Goal: Find specific page/section: Find specific page/section

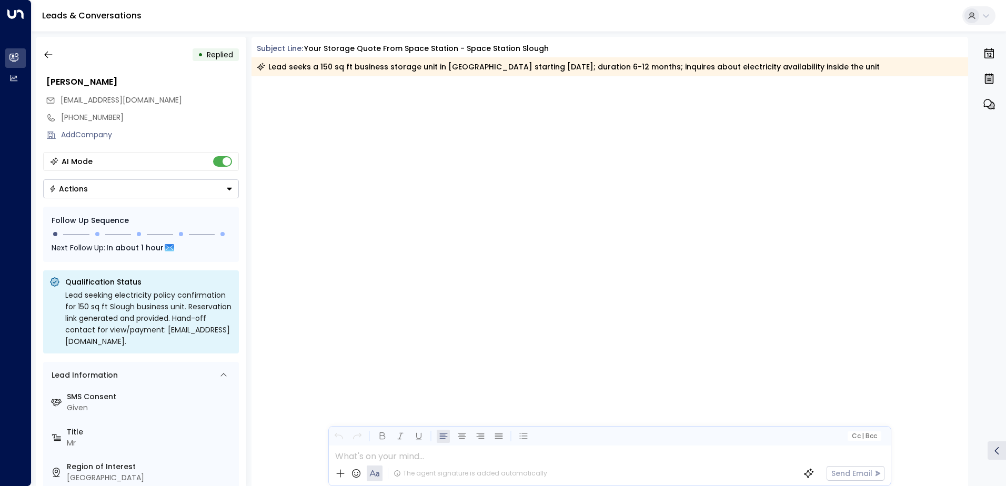
scroll to position [924, 0]
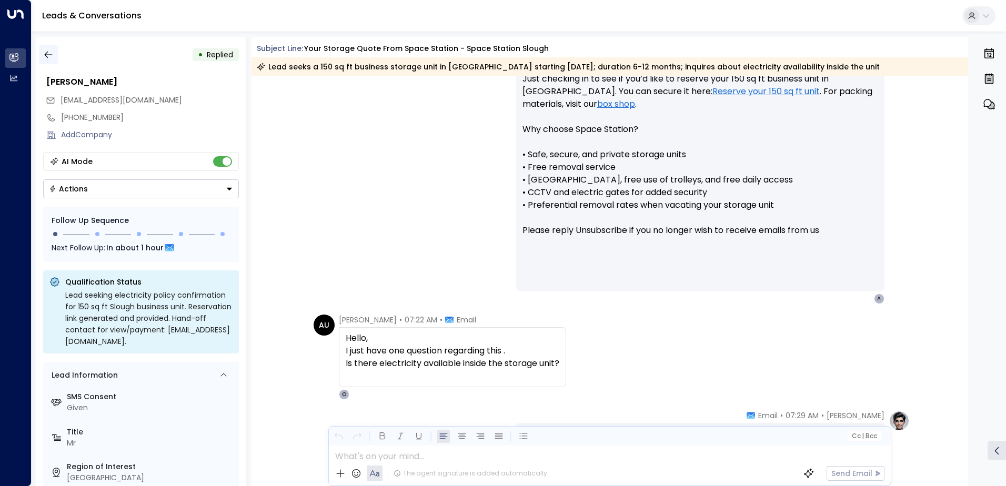
click at [47, 55] on icon "button" at bounding box center [48, 55] width 8 height 7
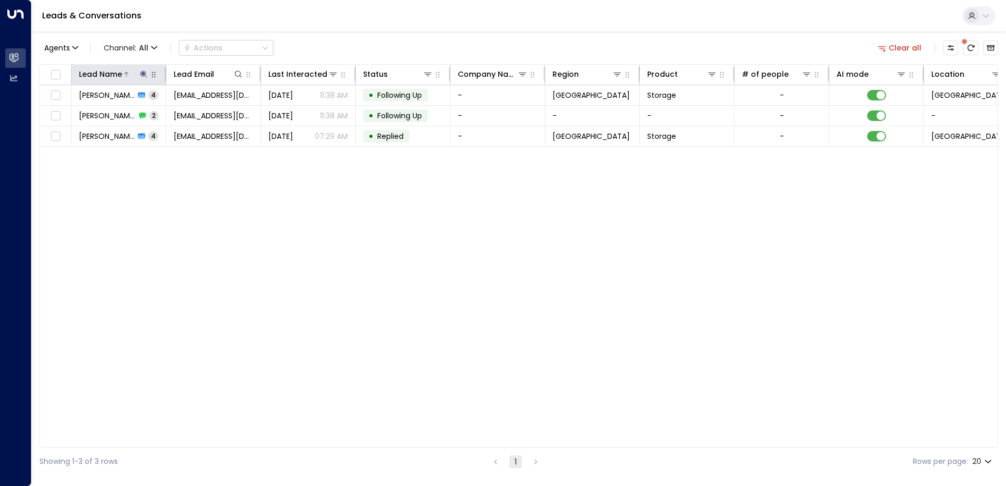
click at [144, 70] on icon at bounding box center [143, 74] width 8 height 8
drag, startPoint x: 129, startPoint y: 113, endPoint x: 77, endPoint y: 106, distance: 53.1
click at [77, 106] on input "**********" at bounding box center [137, 112] width 132 height 19
type input "**********"
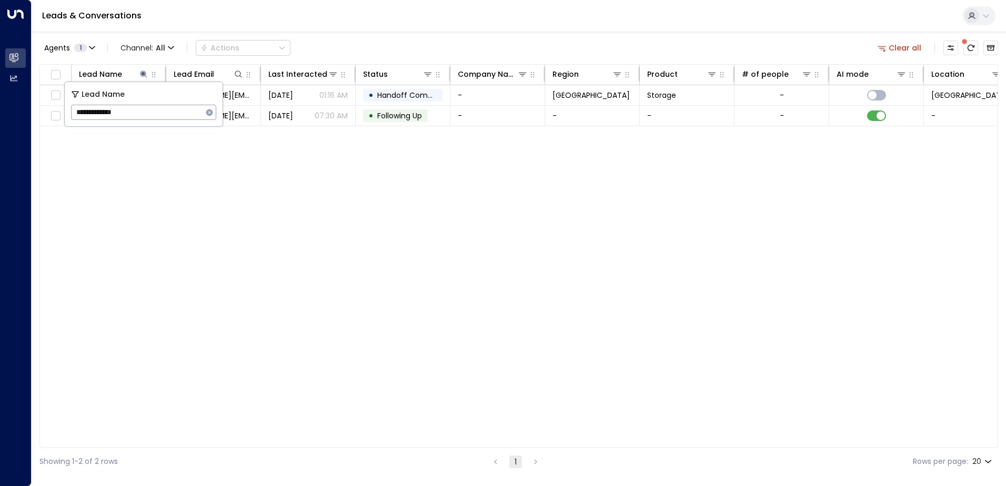
click at [267, 210] on div "Lead Name Lead Email Last Interacted Status Company Name Region Product # of pe…" at bounding box center [518, 256] width 959 height 384
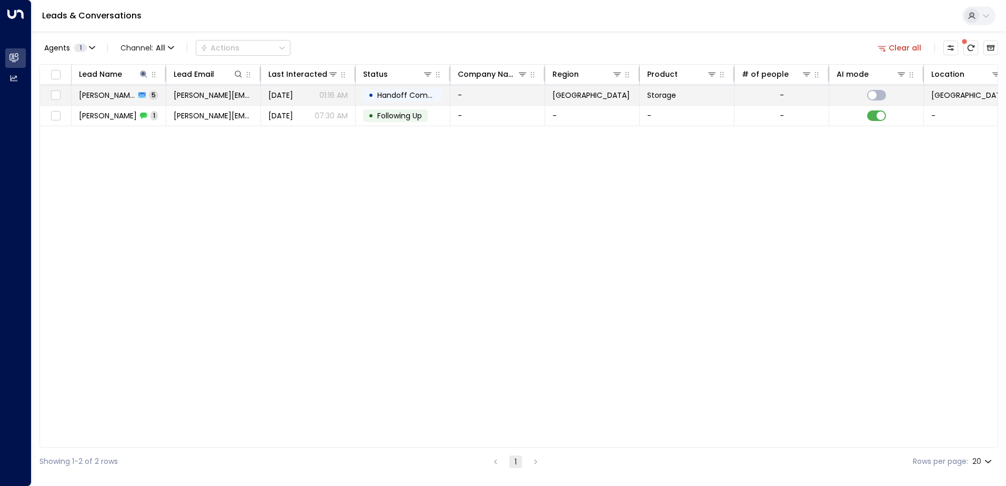
click at [113, 92] on span "[PERSON_NAME]" at bounding box center [107, 95] width 56 height 11
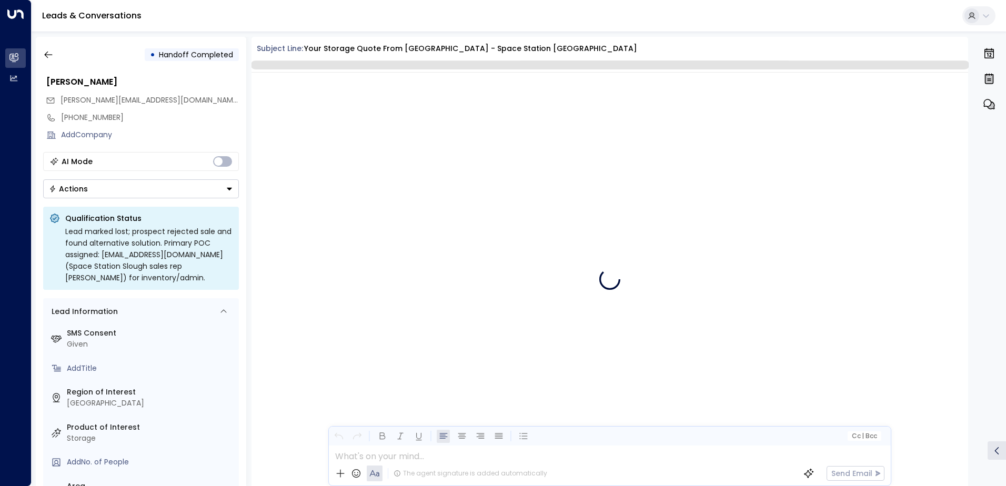
scroll to position [2145, 0]
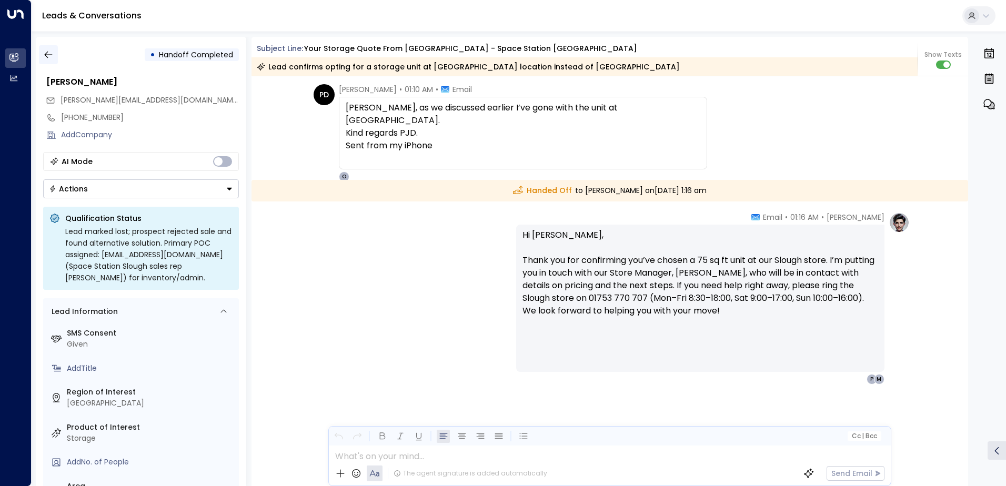
click at [49, 55] on icon "button" at bounding box center [48, 54] width 11 height 11
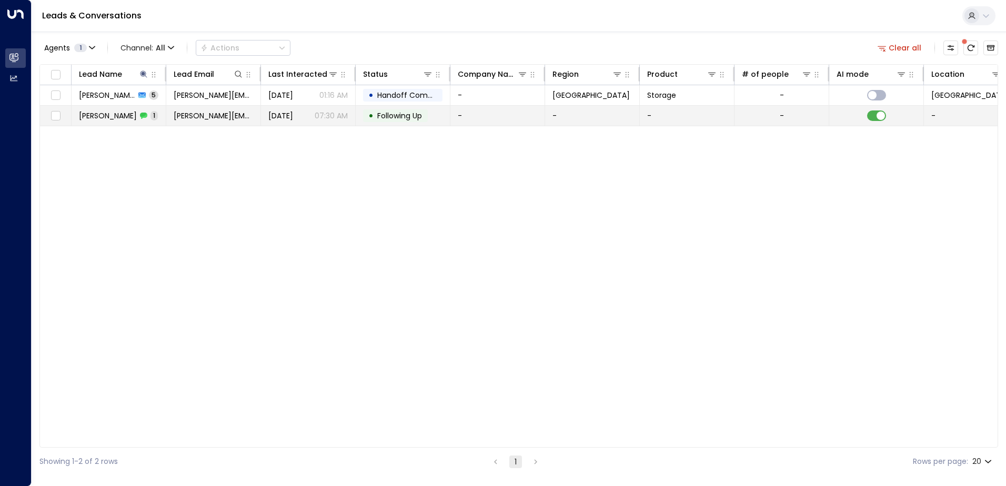
click at [119, 112] on span "[PERSON_NAME]" at bounding box center [108, 116] width 58 height 11
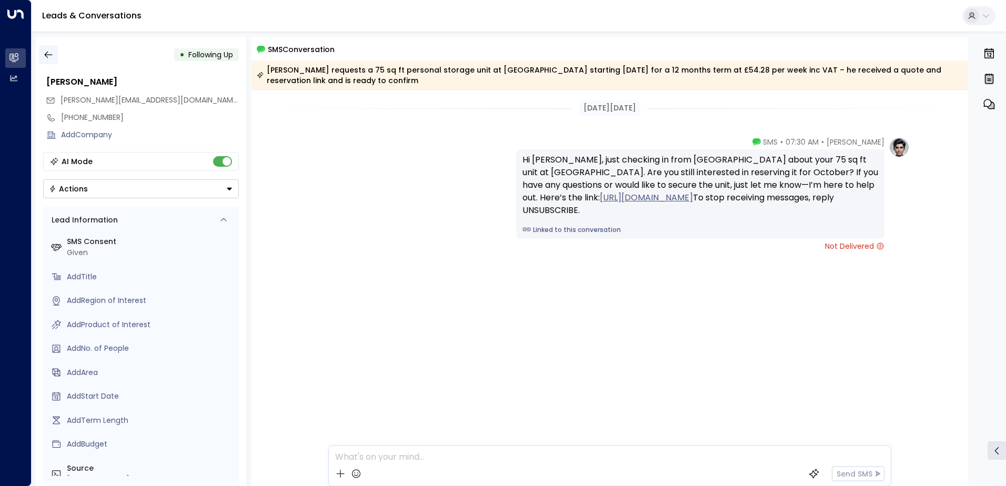
click at [50, 56] on icon "button" at bounding box center [48, 54] width 11 height 11
